Goal: Task Accomplishment & Management: Manage account settings

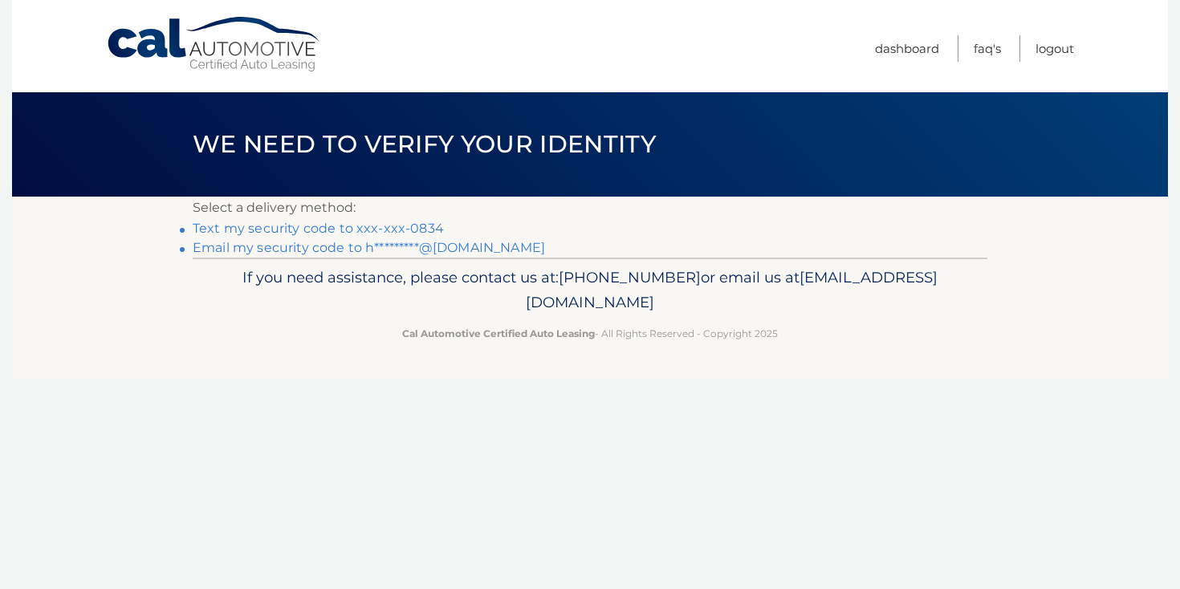
click at [399, 227] on link "Text my security code to xxx-xxx-0834" at bounding box center [318, 228] width 251 height 15
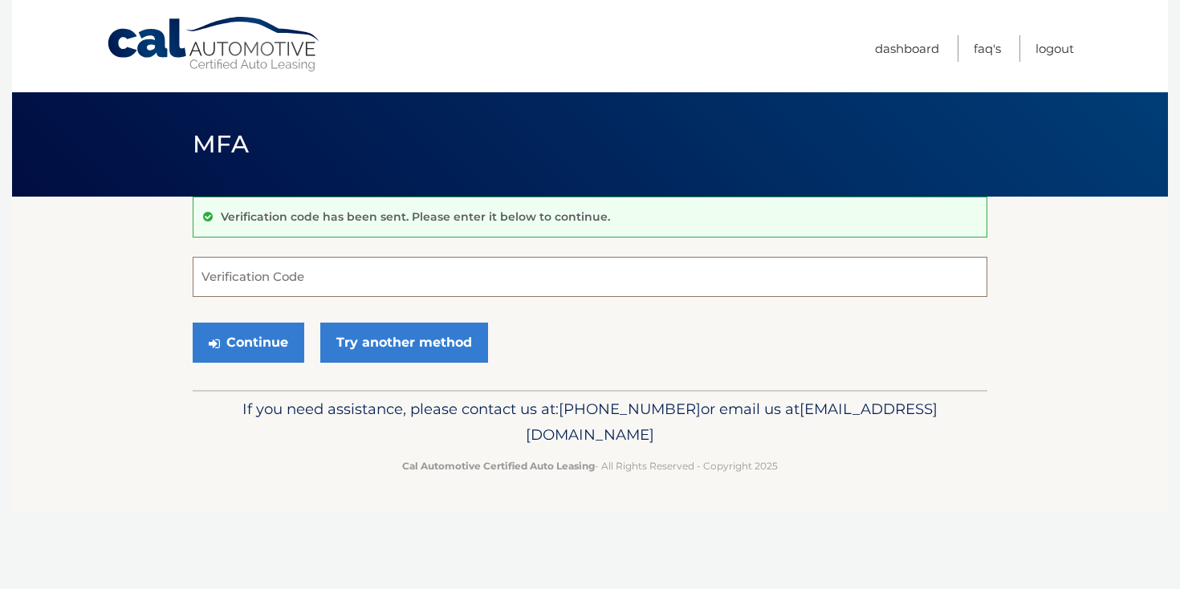
click at [633, 279] on input "Verification Code" at bounding box center [590, 277] width 795 height 40
type input "883518"
click at [251, 329] on button "Continue" at bounding box center [249, 343] width 112 height 40
click at [251, 341] on button "Continue" at bounding box center [249, 343] width 112 height 40
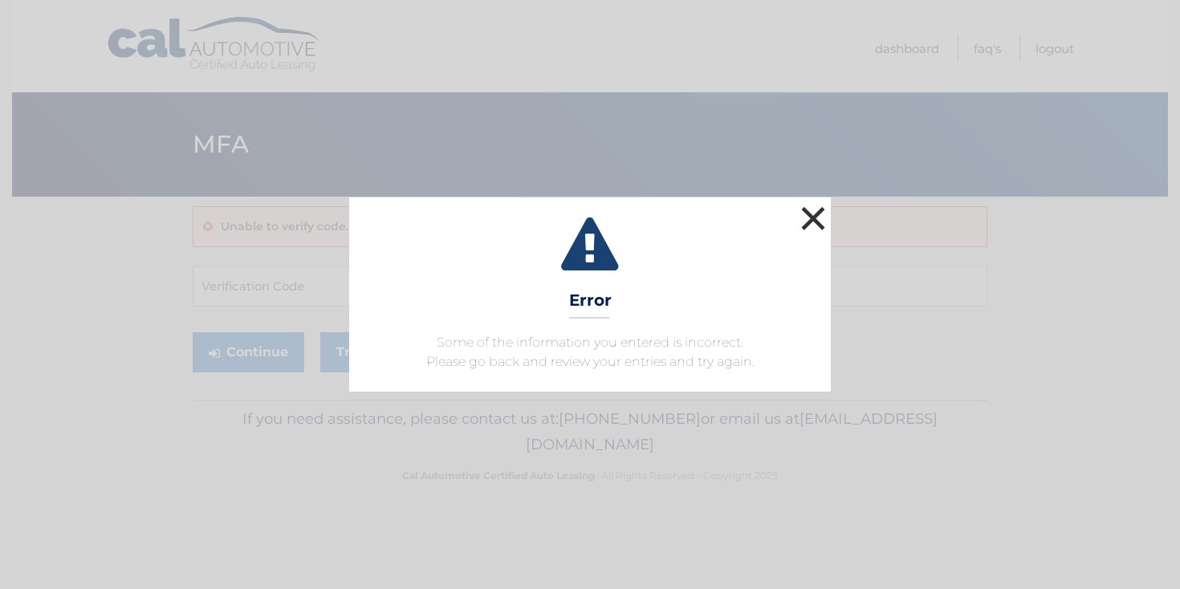
click at [807, 225] on button "×" at bounding box center [813, 218] width 32 height 32
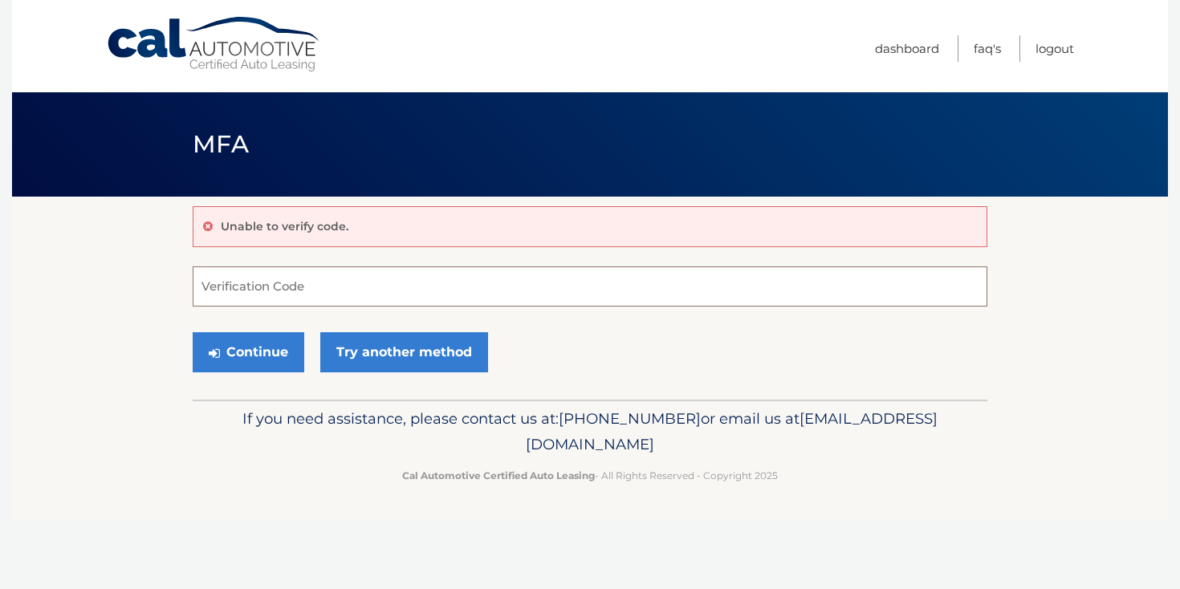
click at [571, 280] on input "Verification Code" at bounding box center [590, 286] width 795 height 40
click at [369, 291] on input "Verification Code" at bounding box center [590, 286] width 795 height 40
type input "883518"
click at [251, 353] on button "Continue" at bounding box center [249, 352] width 112 height 40
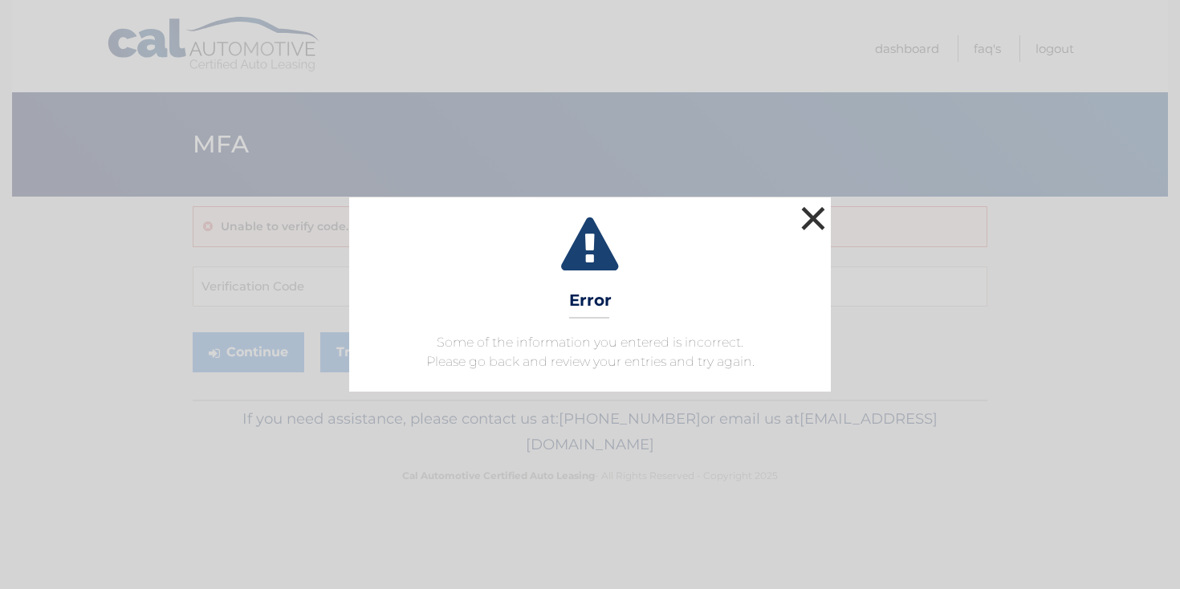
click at [812, 216] on button "×" at bounding box center [813, 218] width 32 height 32
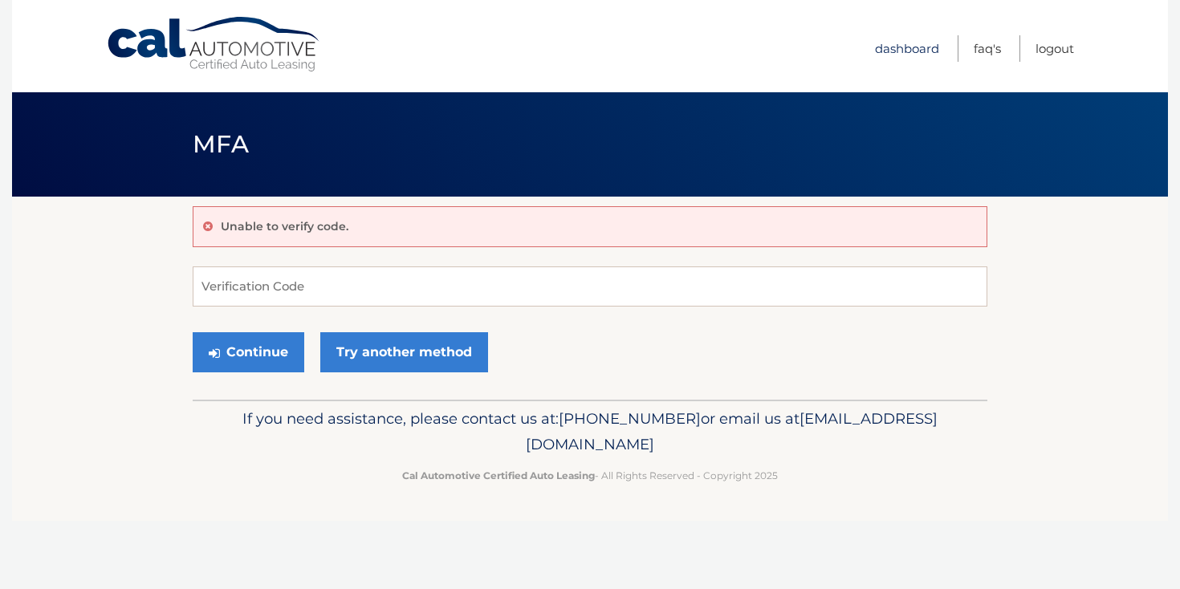
click at [891, 35] on link "Dashboard" at bounding box center [907, 48] width 64 height 26
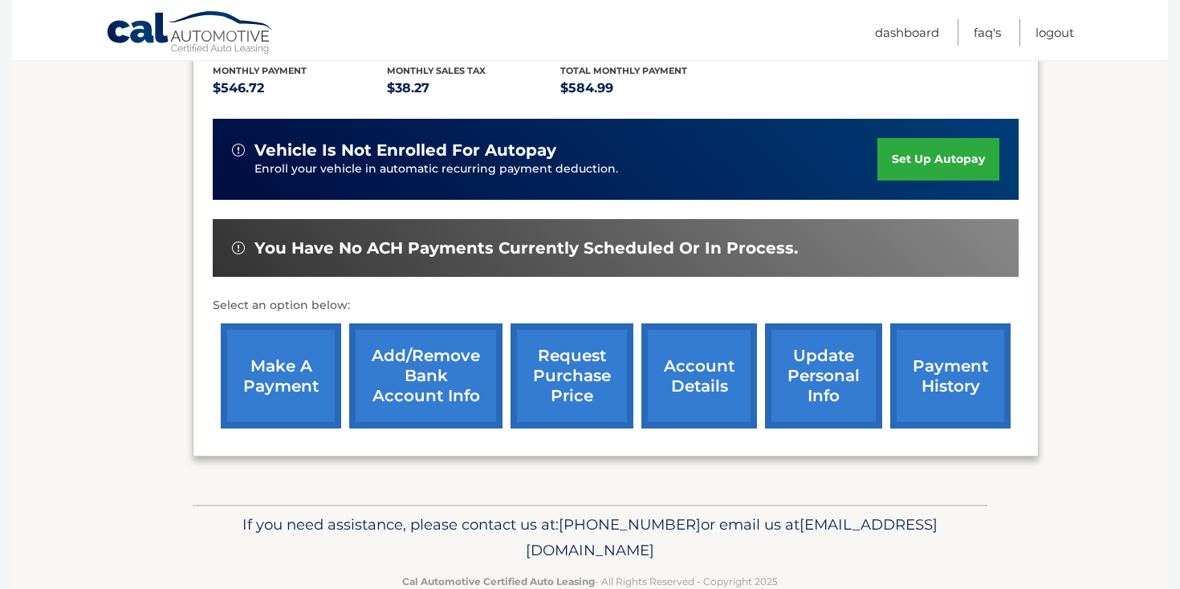
scroll to position [383, 0]
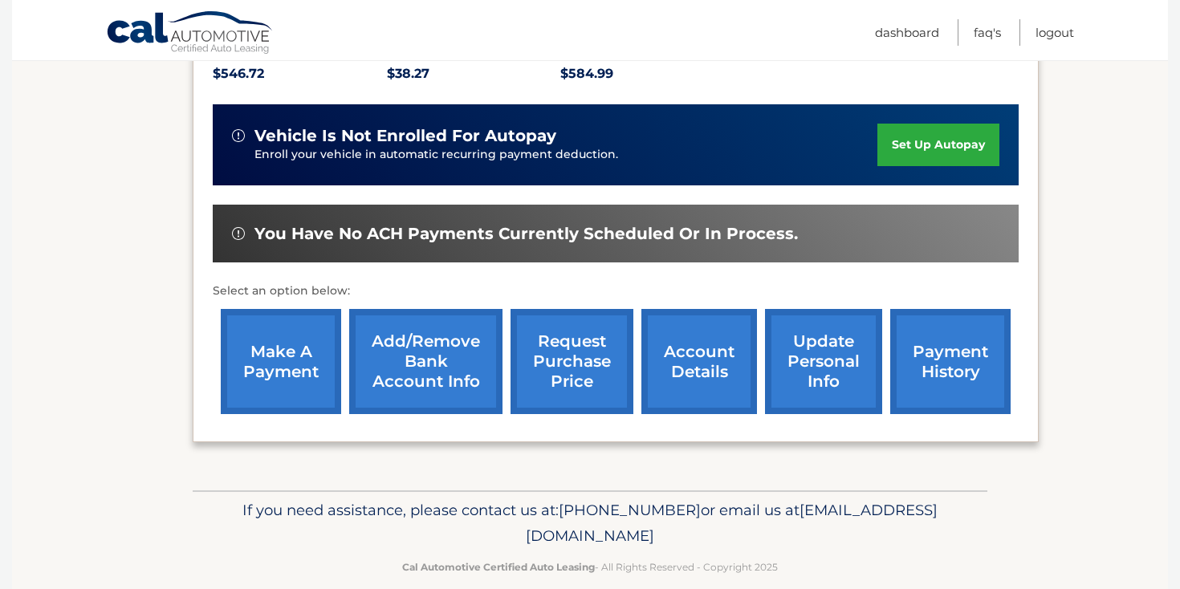
click at [931, 327] on link "payment history" at bounding box center [950, 361] width 120 height 105
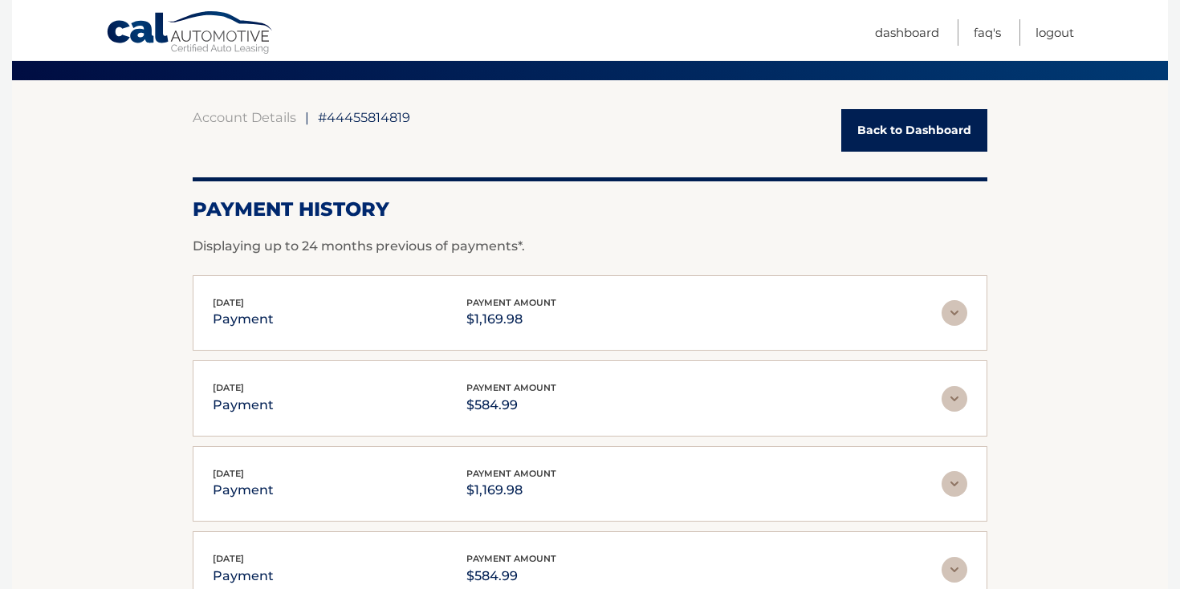
scroll to position [118, 0]
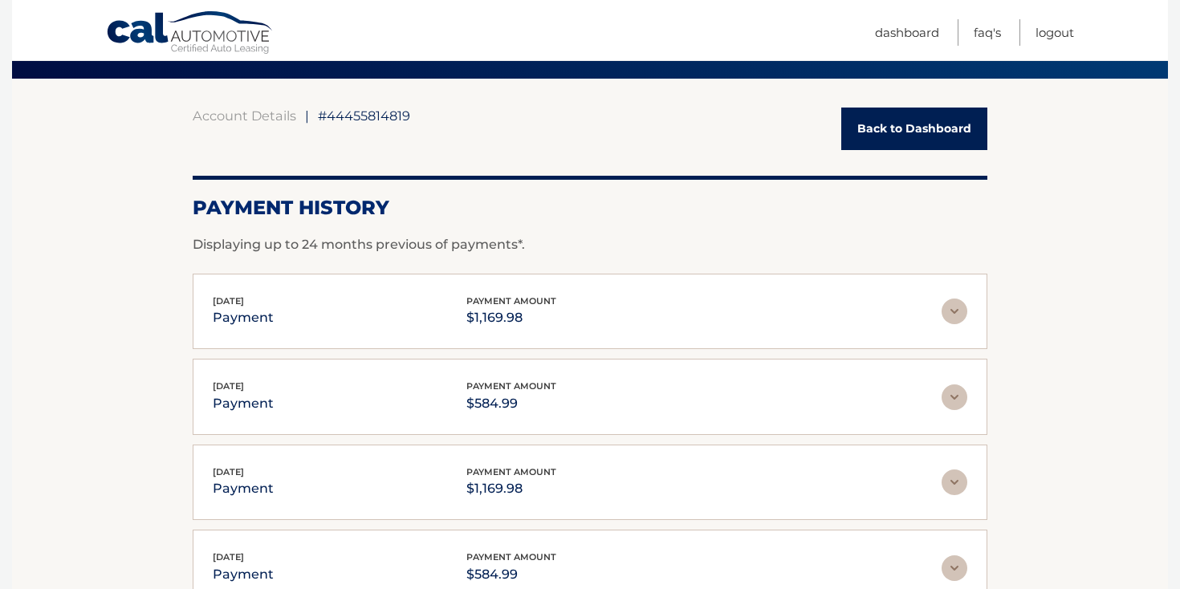
click at [883, 127] on link "Back to Dashboard" at bounding box center [914, 129] width 146 height 43
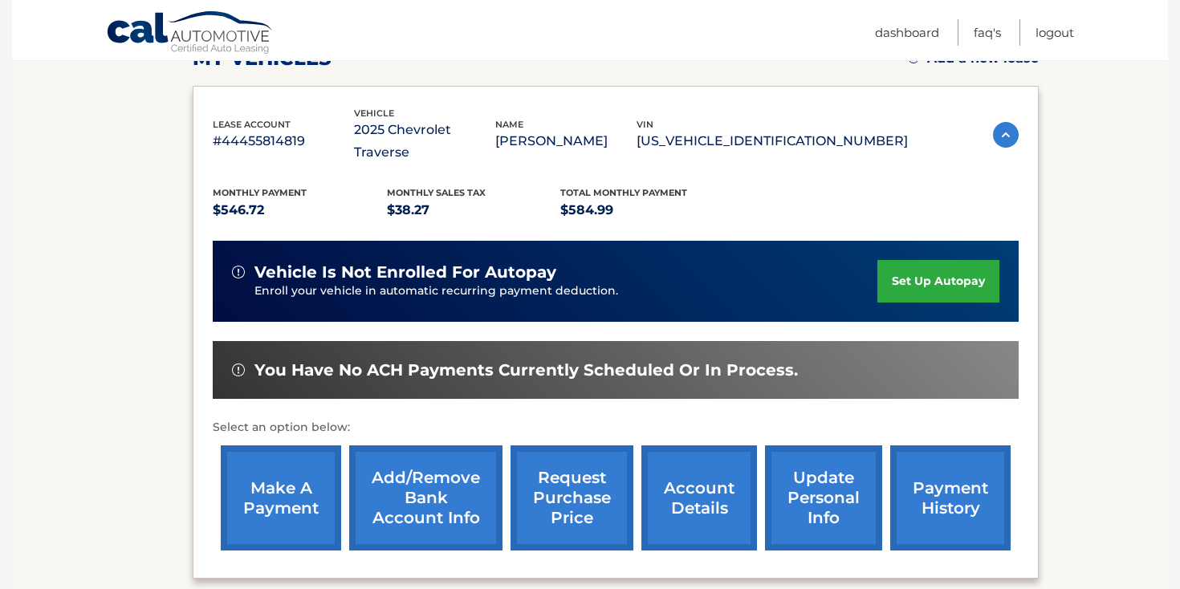
scroll to position [239, 0]
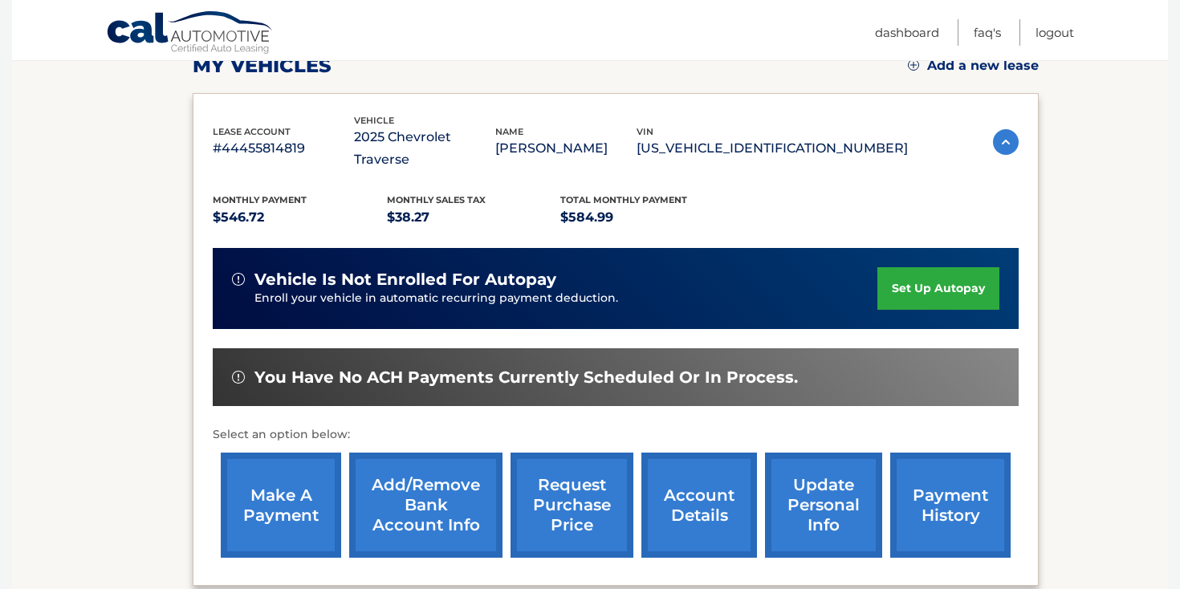
click at [912, 279] on link "set up autopay" at bounding box center [938, 288] width 122 height 43
click at [273, 472] on link "make a payment" at bounding box center [281, 505] width 120 height 105
click at [954, 494] on link "payment history" at bounding box center [950, 505] width 120 height 105
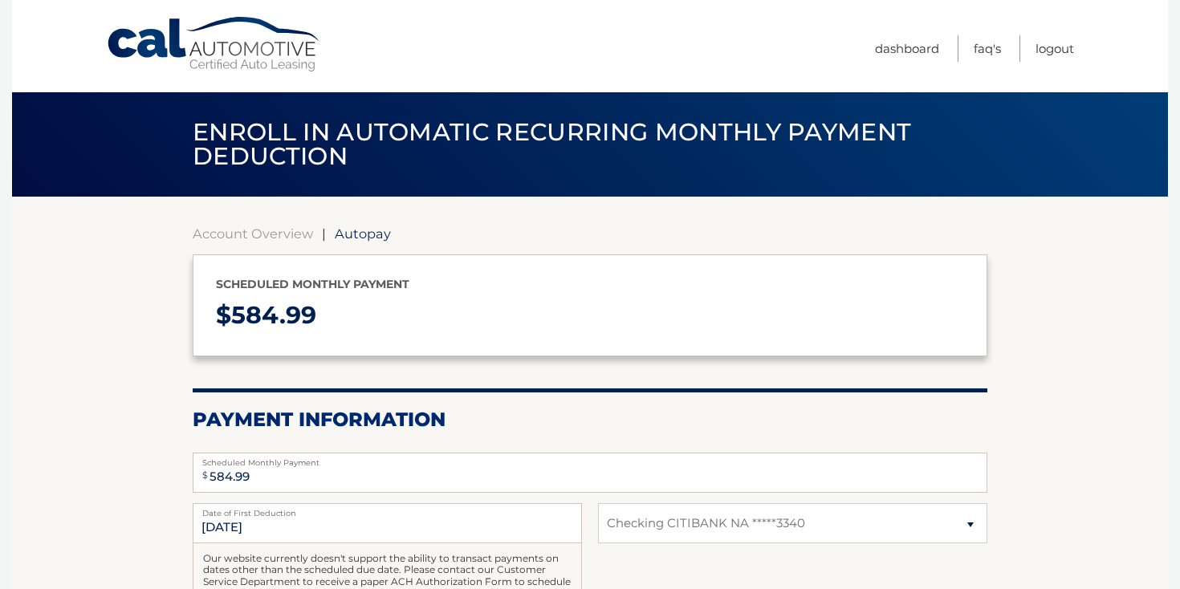
select select "ZDJjZjdlZTItY2VlNC00YjdjLWI4MzgtYmEzZDE5NzMzMzAx"
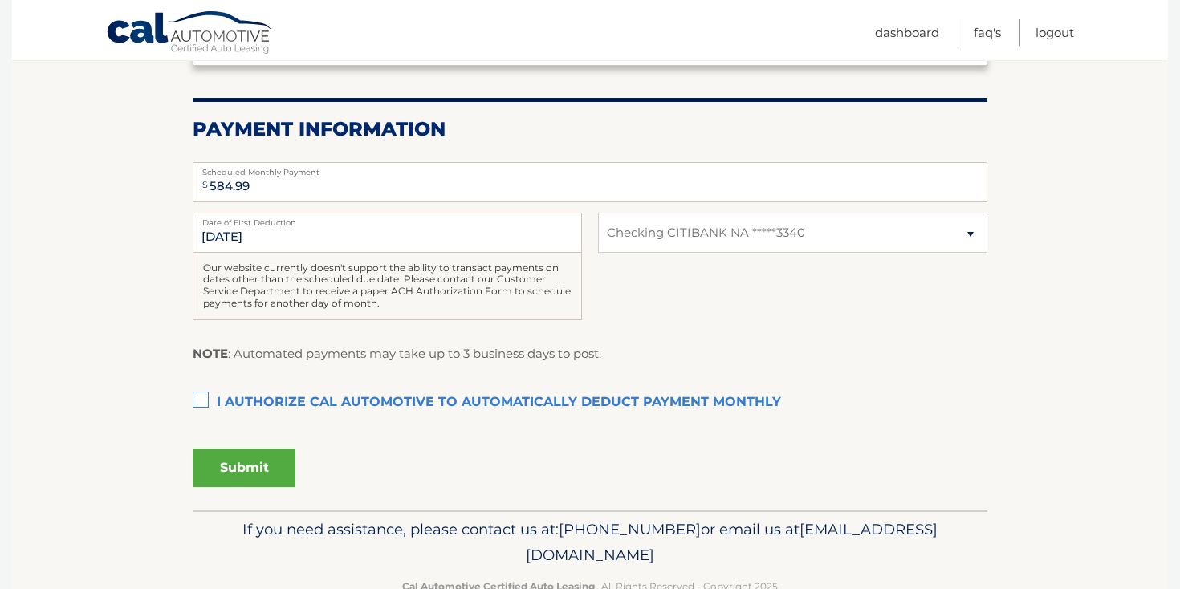
scroll to position [291, 0]
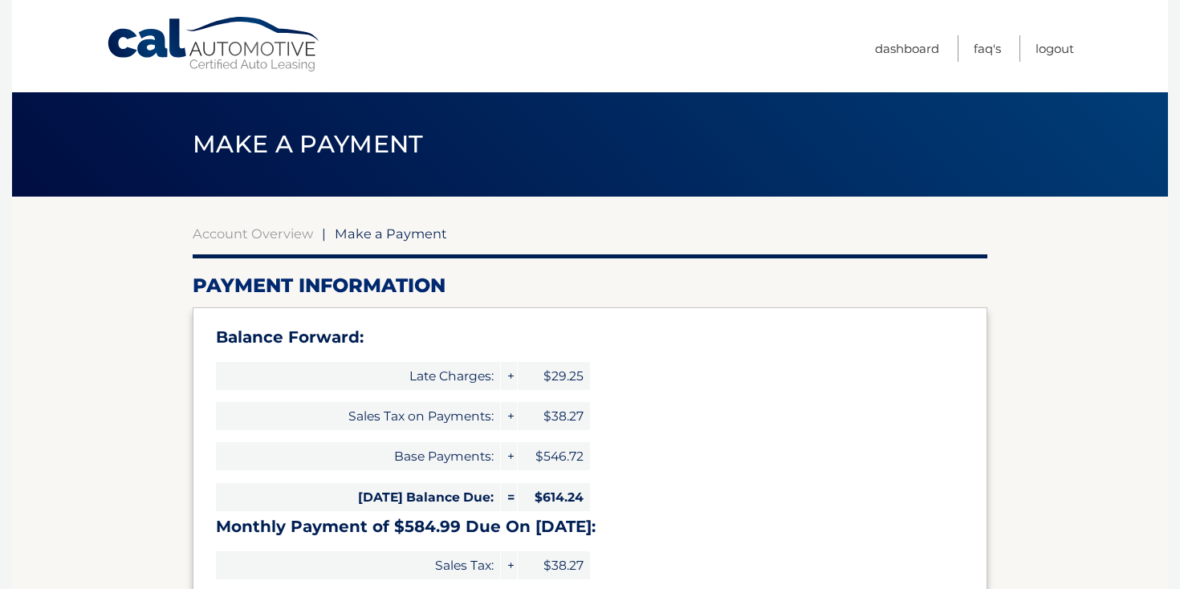
select select "ZDJjZjdlZTItY2VlNC00YjdjLWI4MzgtYmEzZDE5NzMzMzAx"
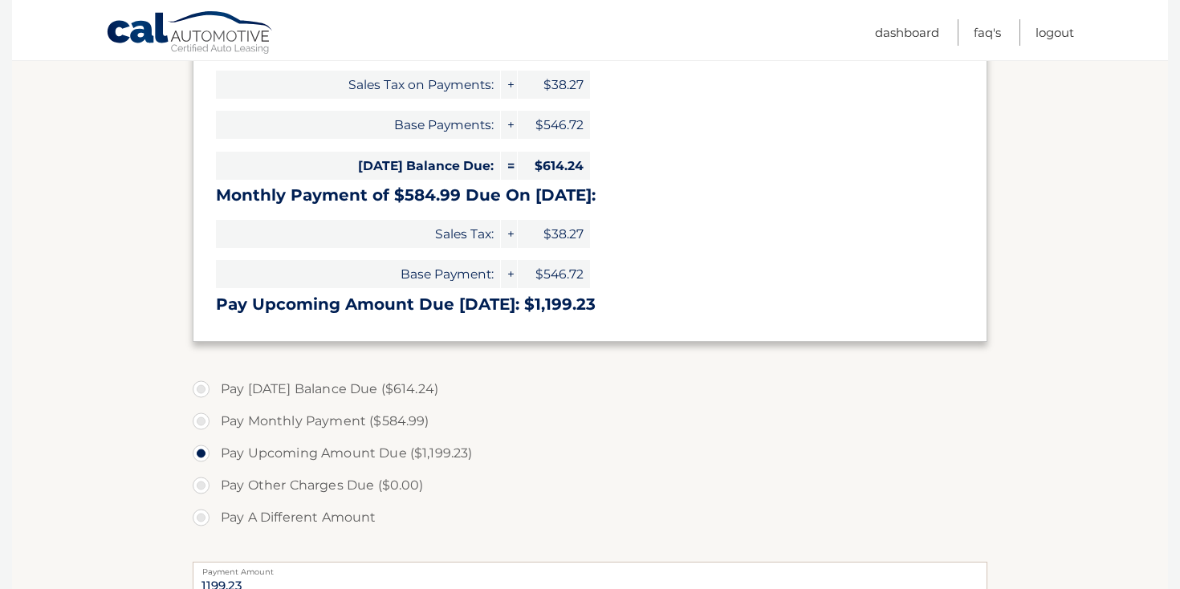
scroll to position [323, 0]
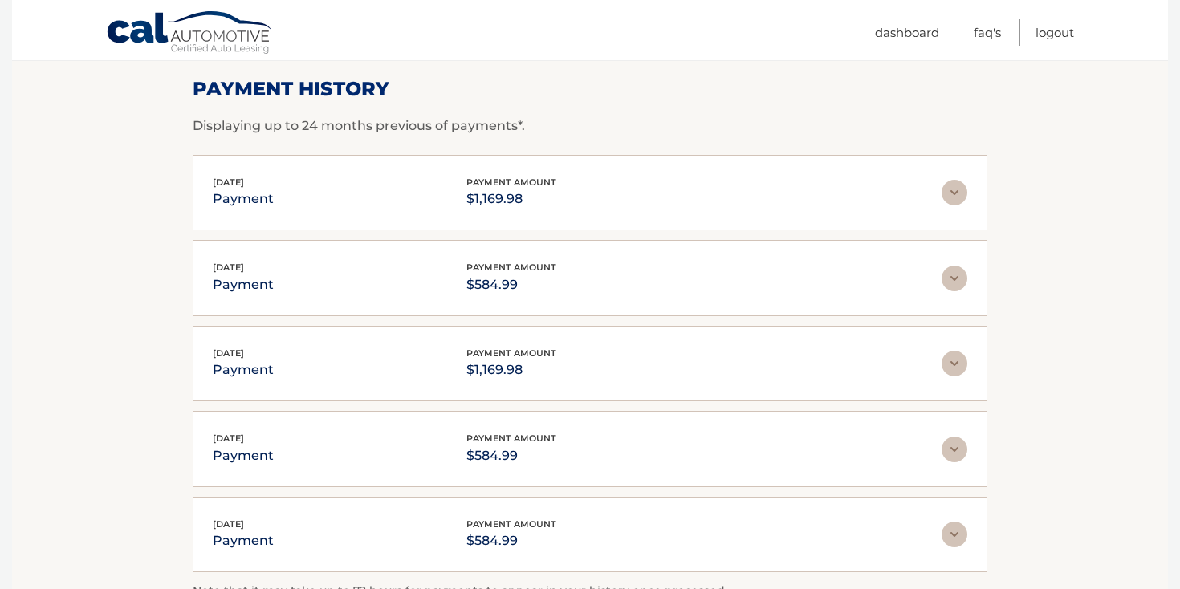
scroll to position [231, 0]
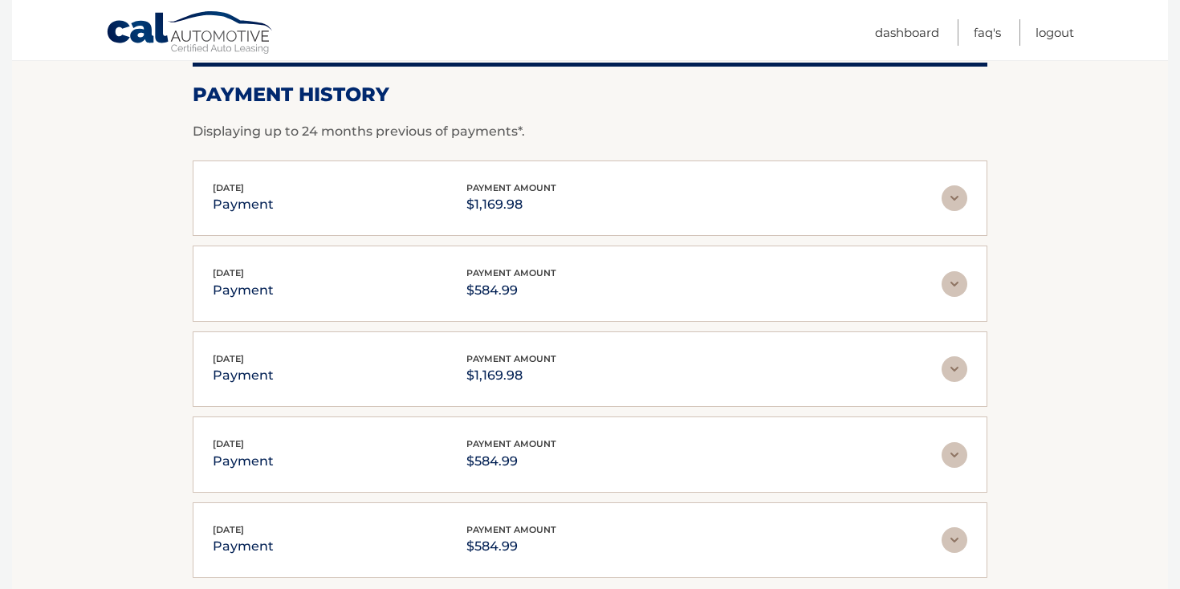
click at [958, 201] on img at bounding box center [955, 198] width 26 height 26
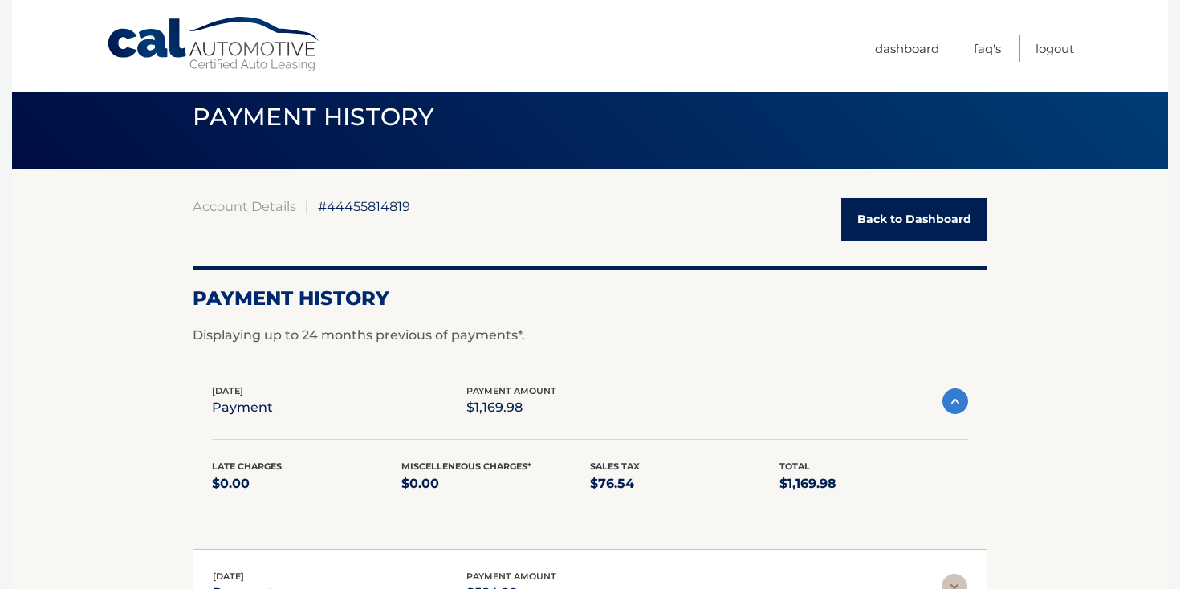
scroll to position [0, 0]
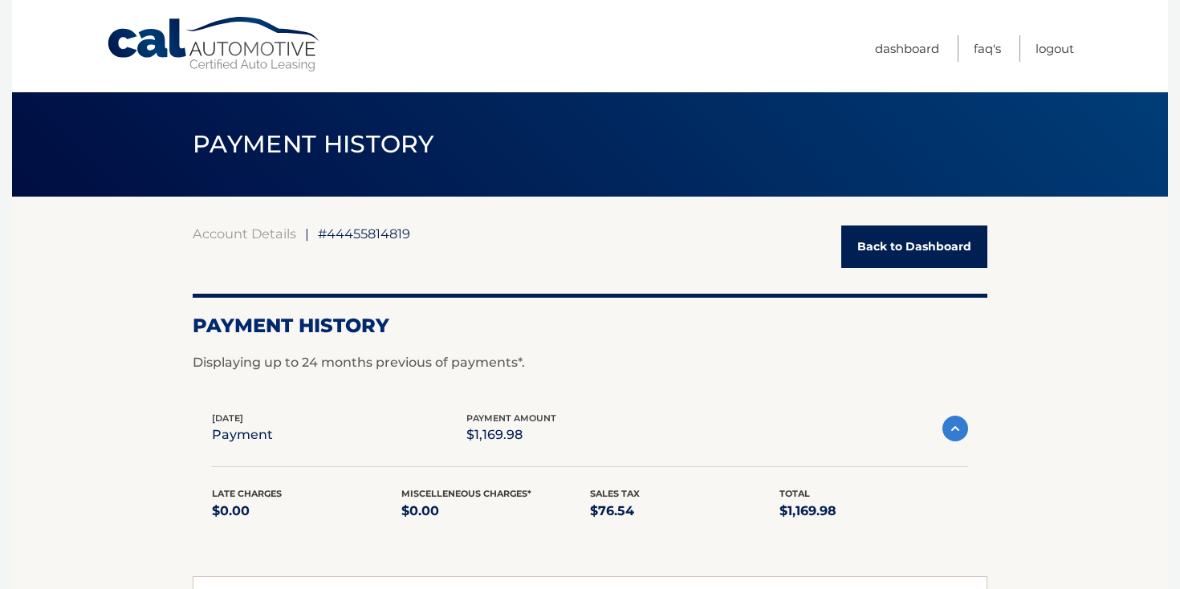
click at [875, 239] on link "Back to Dashboard" at bounding box center [914, 247] width 146 height 43
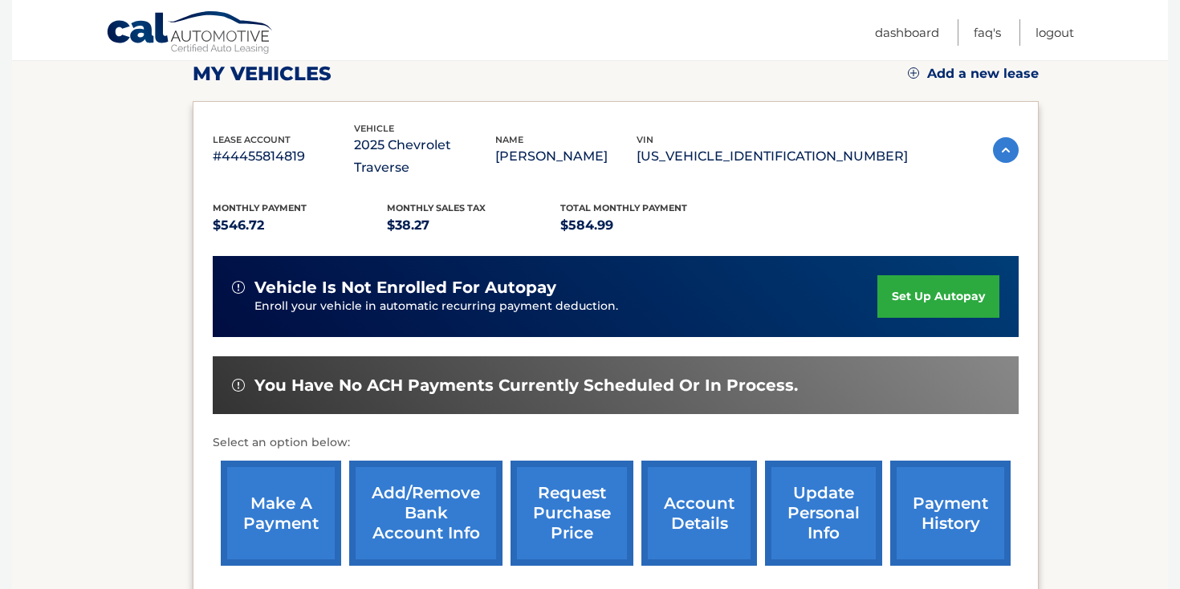
scroll to position [296, 0]
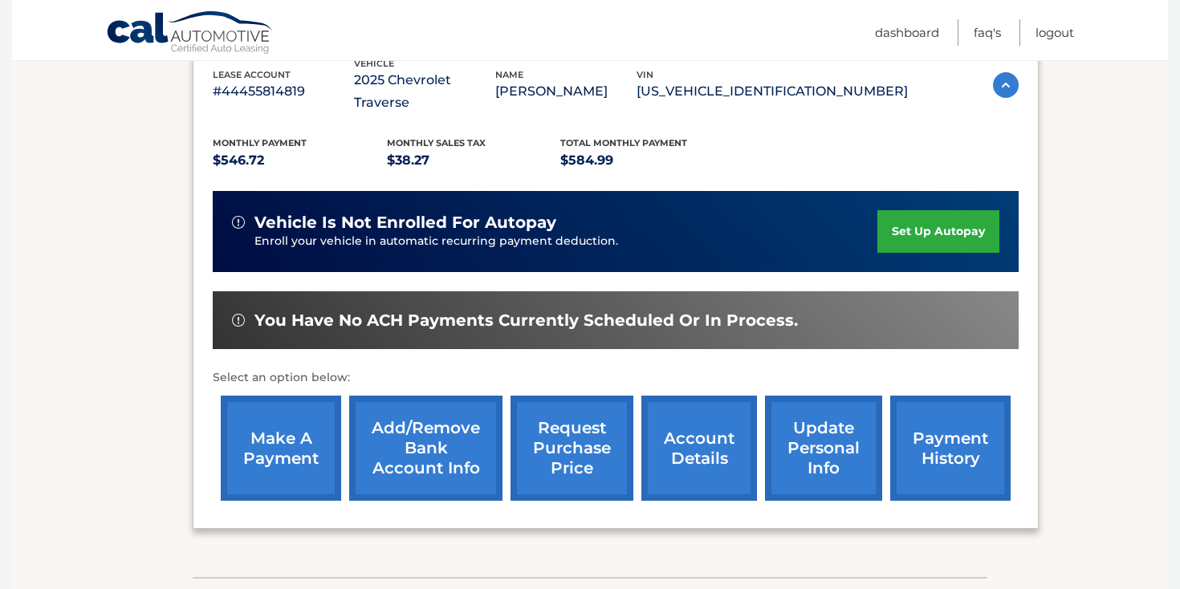
click at [928, 403] on link "payment history" at bounding box center [950, 448] width 120 height 105
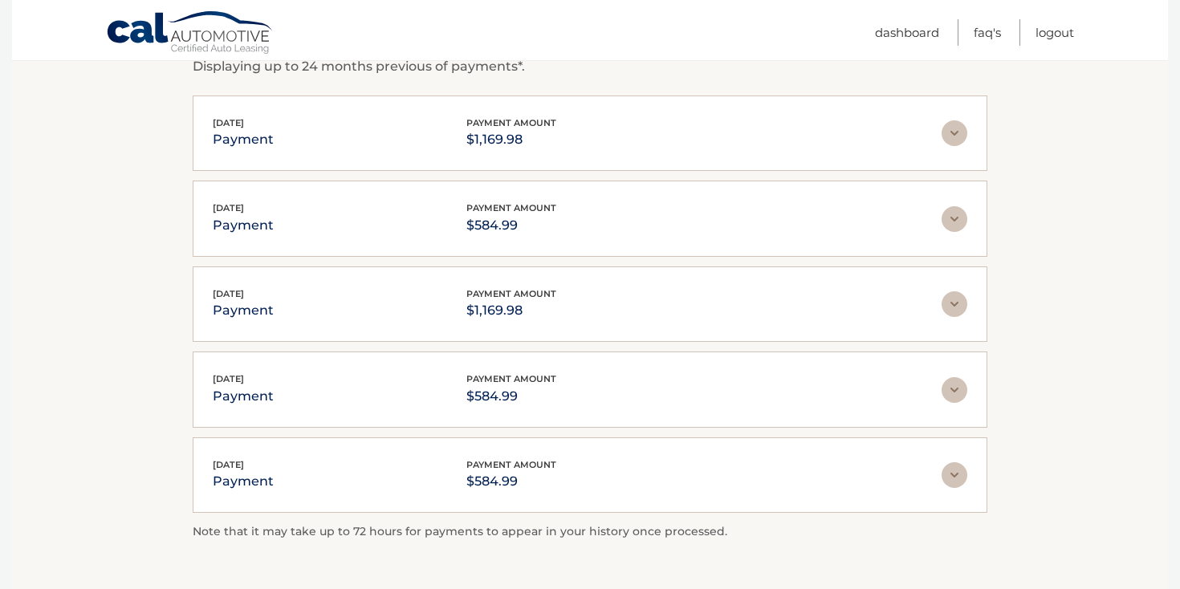
scroll to position [295, 0]
click at [1054, 35] on link "Logout" at bounding box center [1054, 32] width 39 height 26
